Goal: Task Accomplishment & Management: Manage account settings

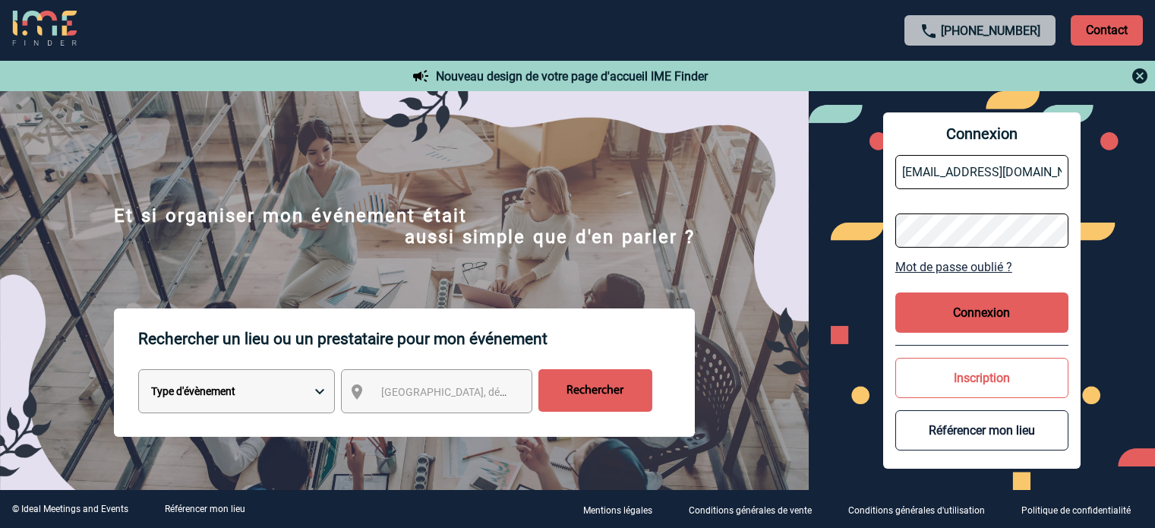
click at [927, 312] on button "Connexion" at bounding box center [982, 312] width 173 height 40
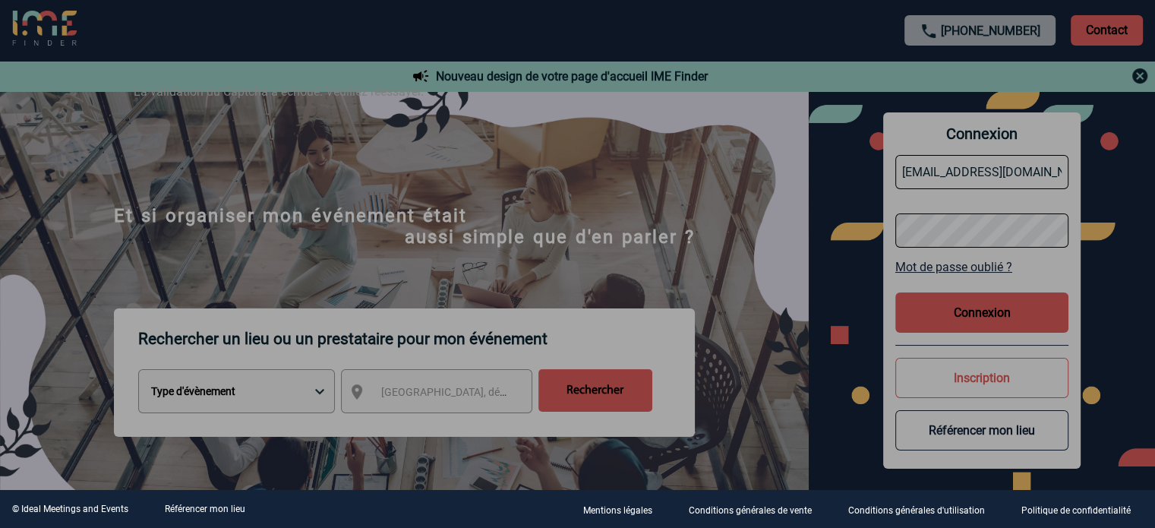
click at [516, 206] on div at bounding box center [577, 264] width 1155 height 528
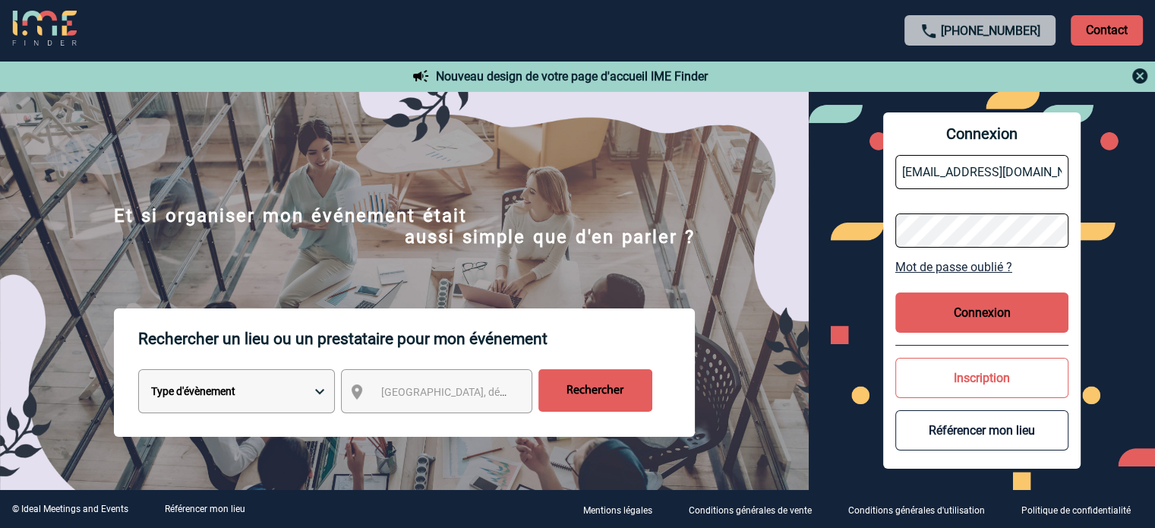
click at [1015, 311] on button "Connexion" at bounding box center [982, 312] width 173 height 40
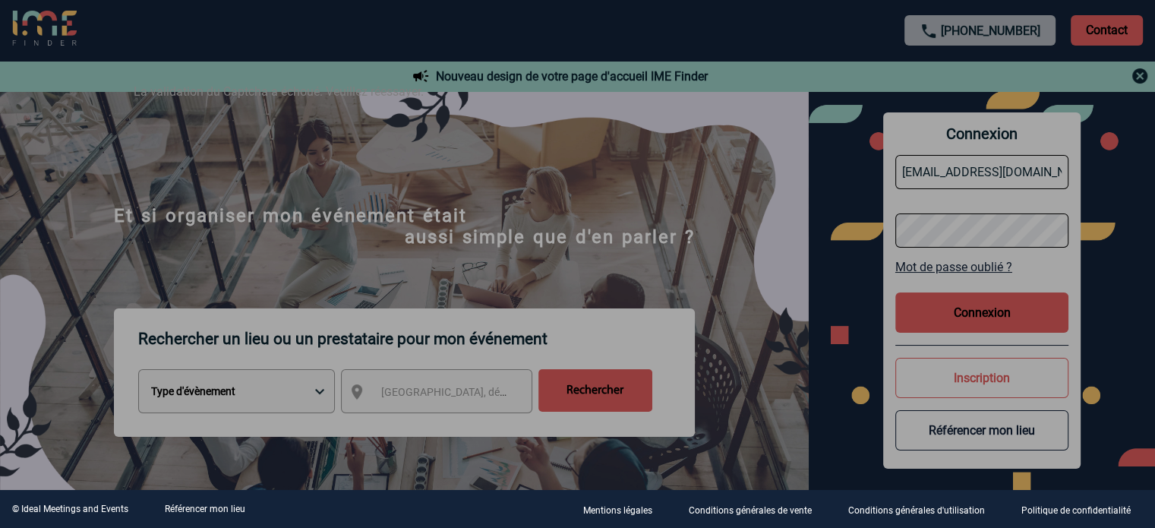
click at [580, 136] on div "La validation du Captcha a échoué. Veuillez réessayer." at bounding box center [578, 101] width 927 height 72
click at [664, 261] on div at bounding box center [577, 264] width 1155 height 528
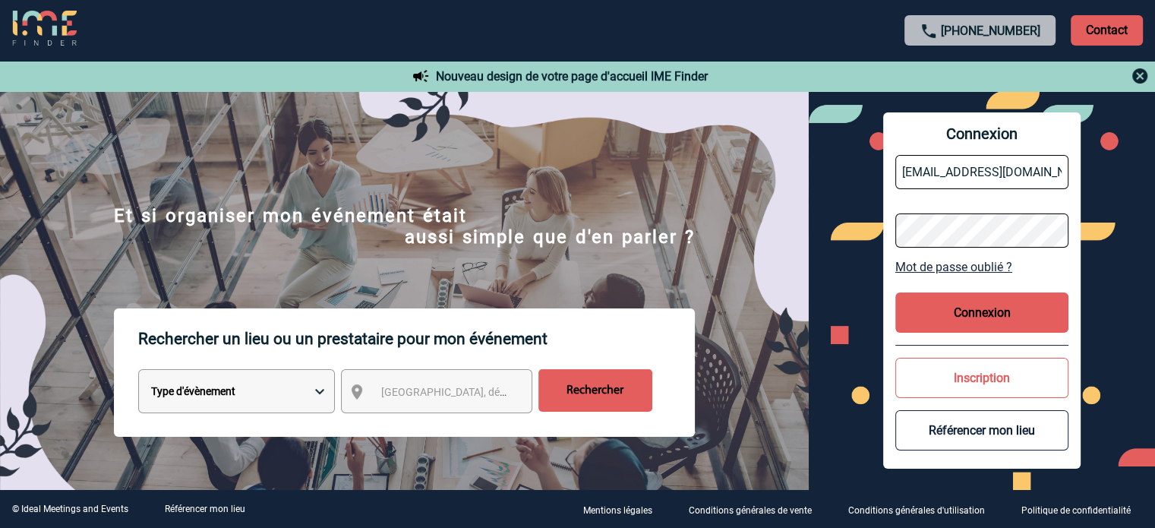
click at [936, 315] on button "Connexion" at bounding box center [982, 312] width 173 height 40
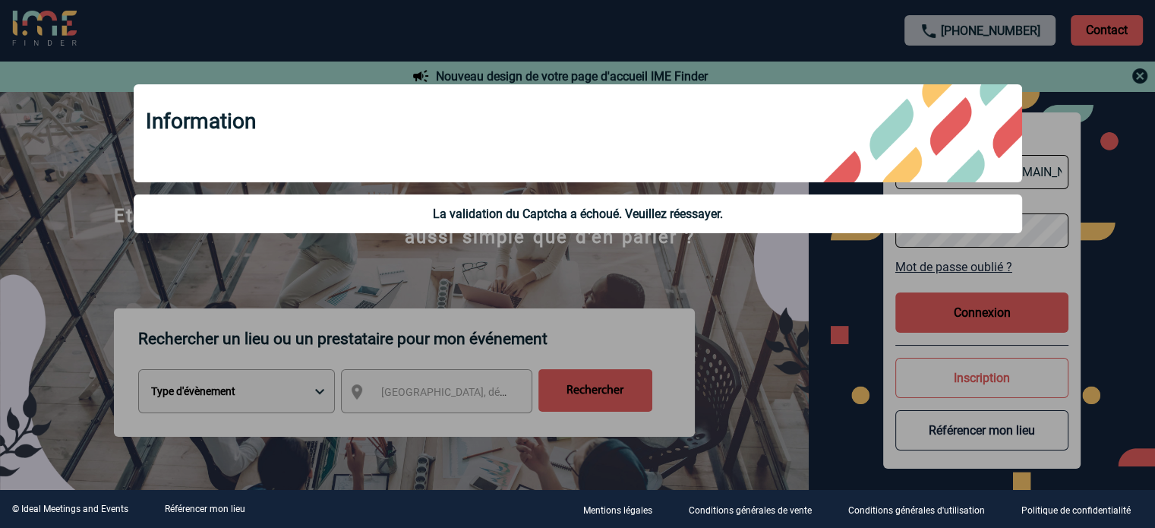
click at [706, 324] on div at bounding box center [577, 264] width 1155 height 528
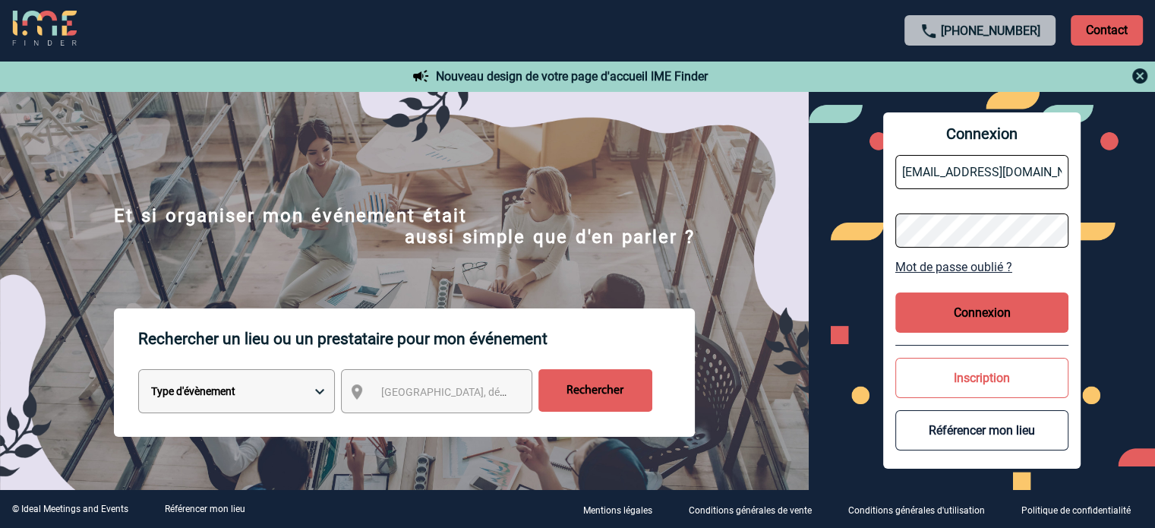
click at [981, 333] on div "Connexion jjandaux@ime-groupe.com Mot de passe oublié ? Connexion Inscription R…" at bounding box center [982, 290] width 198 height 356
click at [981, 324] on button "Connexion" at bounding box center [982, 312] width 173 height 40
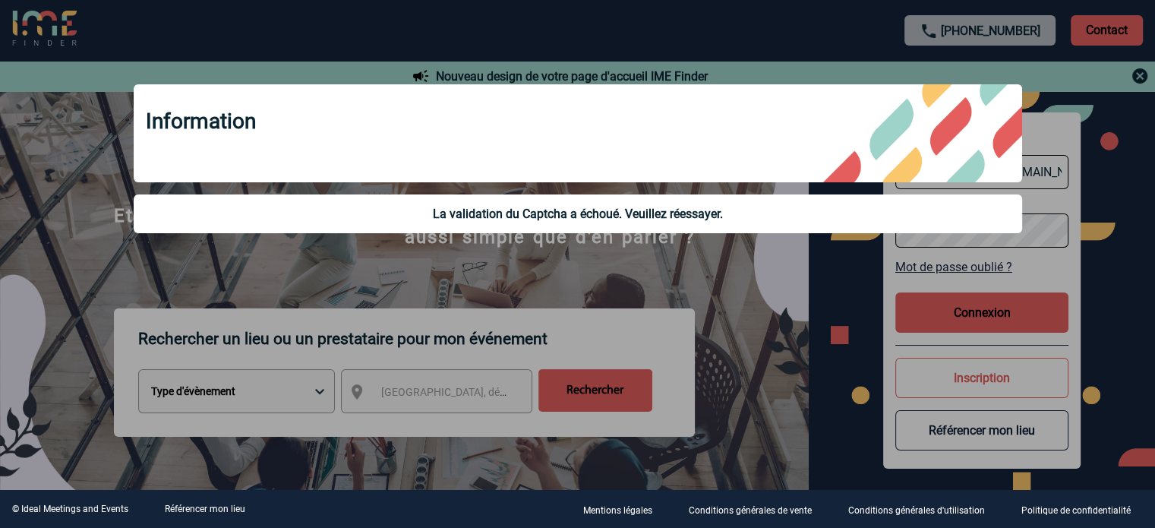
click at [776, 330] on div at bounding box center [577, 264] width 1155 height 528
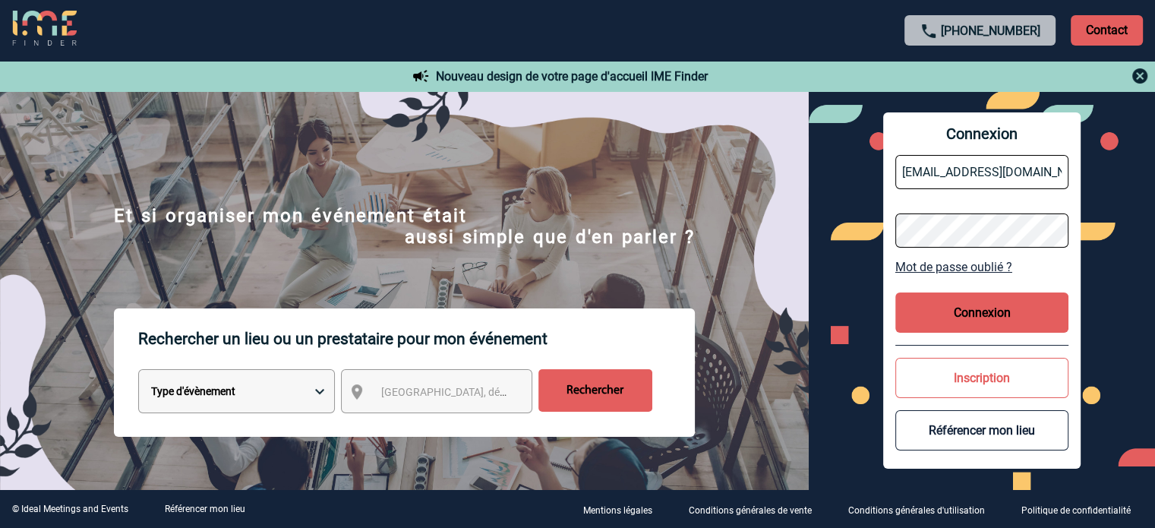
drag, startPoint x: 928, startPoint y: 317, endPoint x: 981, endPoint y: 315, distance: 53.2
click at [928, 317] on button "Connexion" at bounding box center [982, 312] width 173 height 40
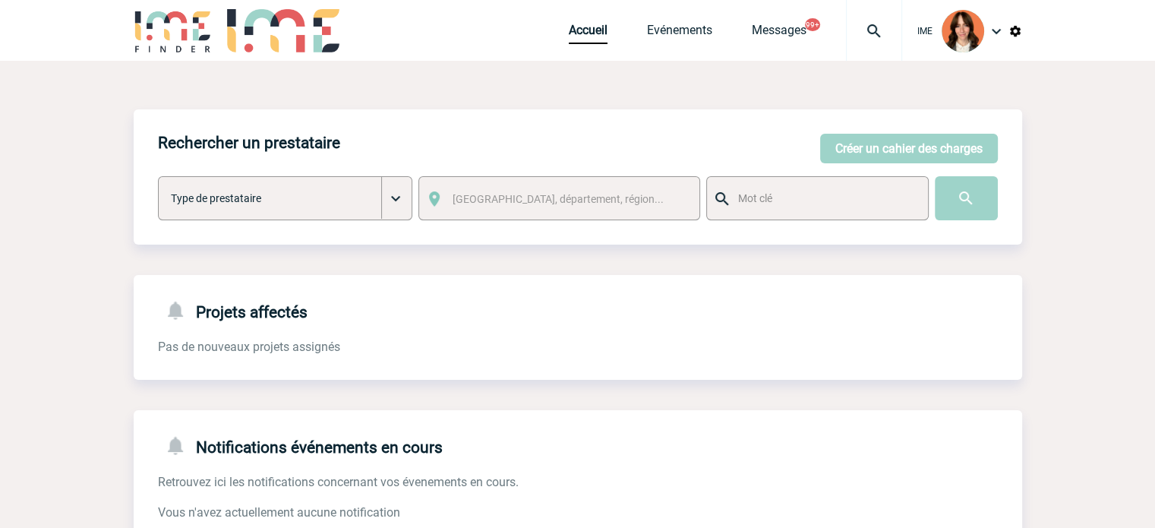
click at [889, 33] on img at bounding box center [874, 31] width 55 height 18
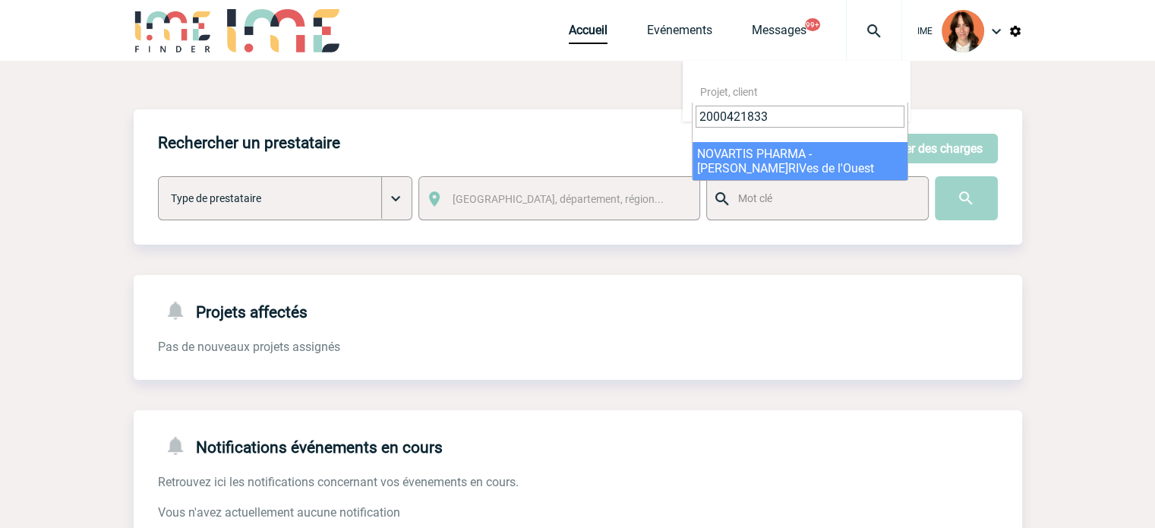
type input "2000421833"
select select "21334"
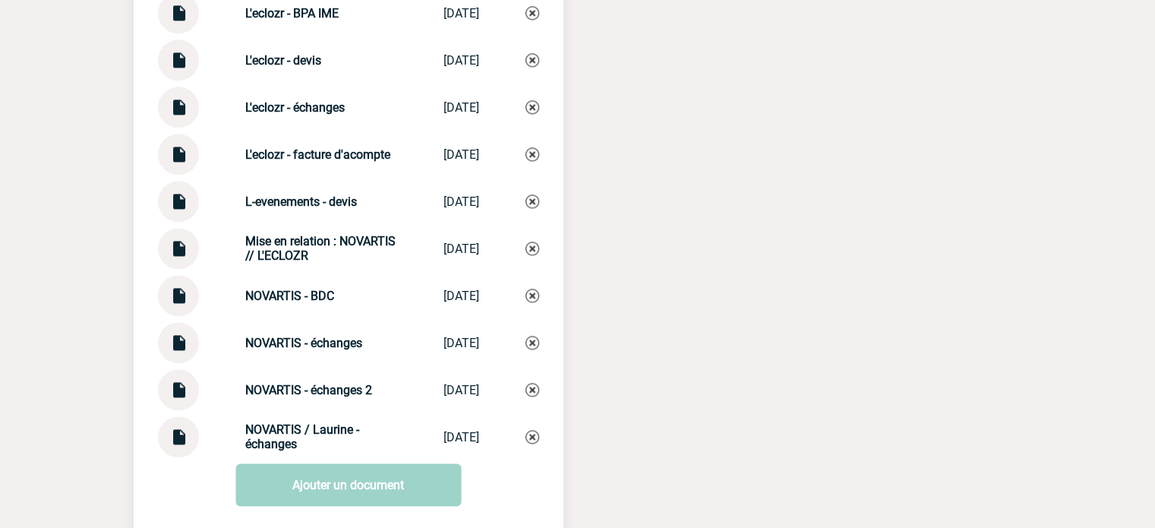
scroll to position [2127, 0]
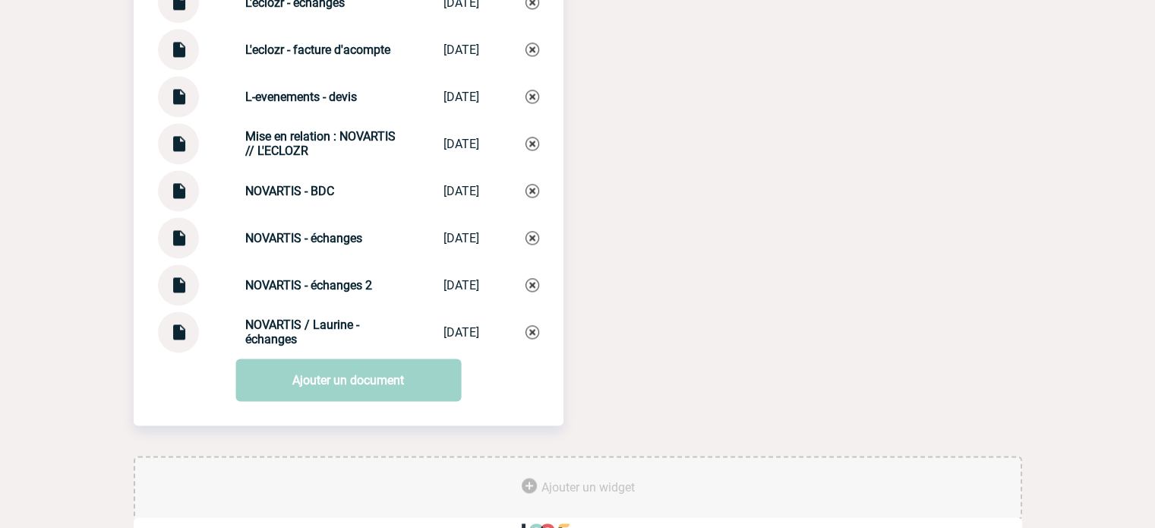
click at [182, 153] on img at bounding box center [179, 138] width 20 height 30
drag, startPoint x: 252, startPoint y: 148, endPoint x: 299, endPoint y: 163, distance: 49.3
click at [299, 163] on div "Mise en relation : NOVARTIS // L'ECLOZR Mise en relatio... 22/07/2025" at bounding box center [348, 143] width 381 height 41
click at [530, 150] on img at bounding box center [533, 144] width 14 height 14
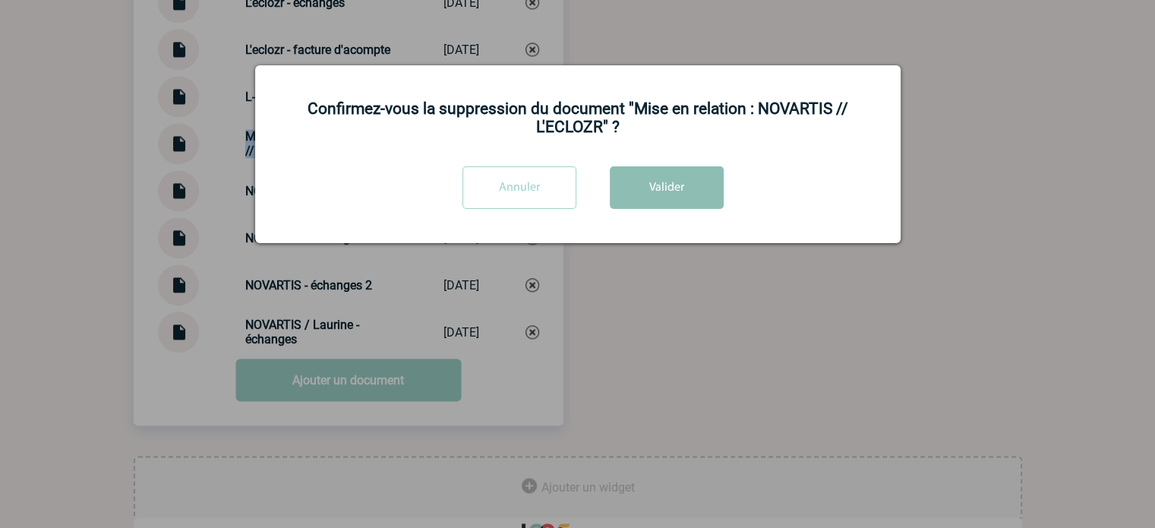
click at [702, 184] on button "Valider" at bounding box center [667, 187] width 114 height 43
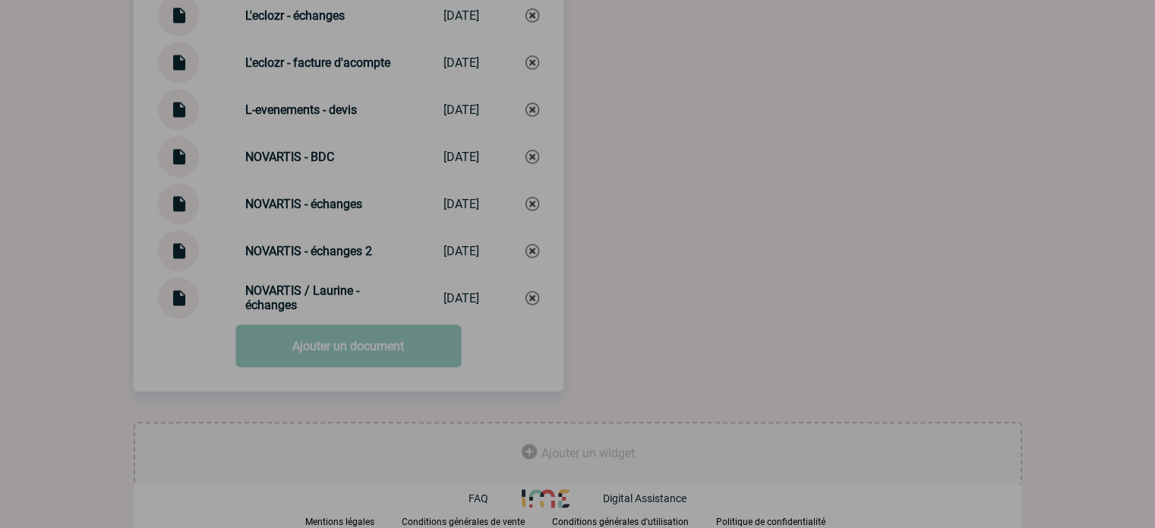
scroll to position [2124, 0]
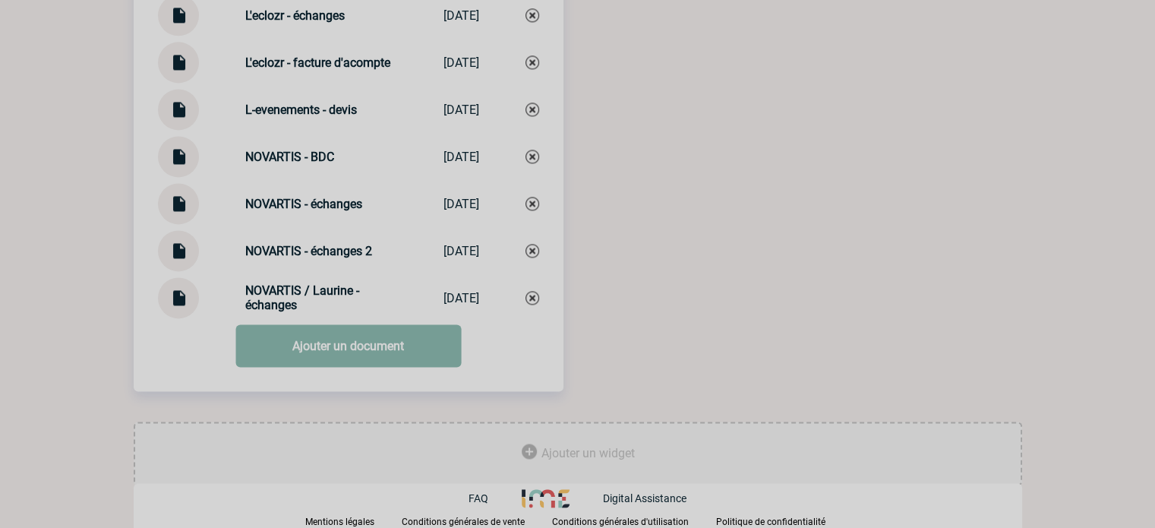
click at [362, 337] on link "Ajouter un document" at bounding box center [348, 345] width 226 height 43
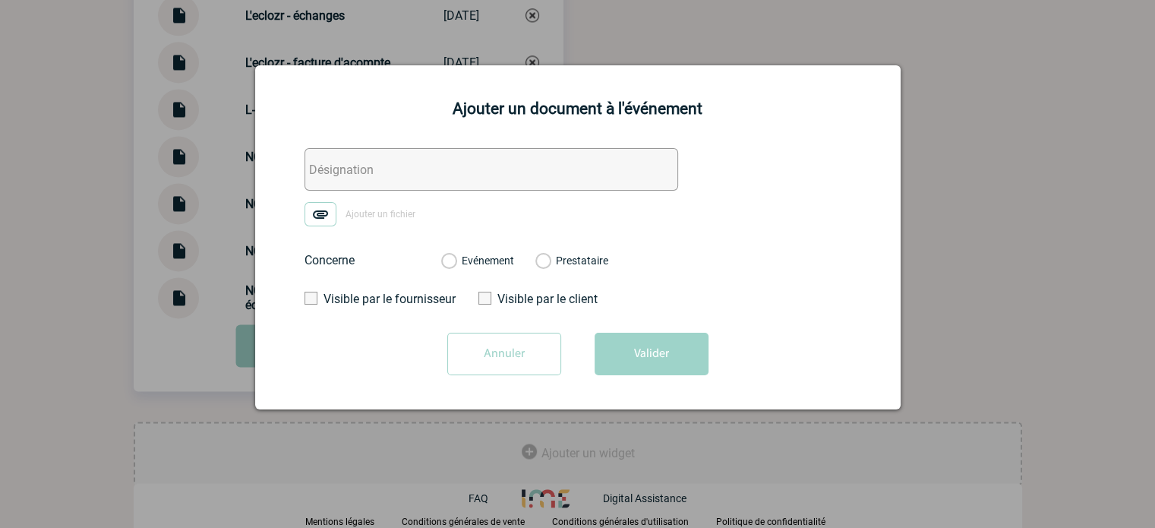
drag, startPoint x: 362, startPoint y: 165, endPoint x: 333, endPoint y: 203, distance: 47.7
click at [362, 165] on input "text" at bounding box center [492, 169] width 374 height 43
paste input "Mise en relation : NOVARTIS // L'ECLOZR"
type input "Mise en relation : NOVARTIS // L'ECLOZR"
click at [322, 215] on img at bounding box center [321, 214] width 32 height 24
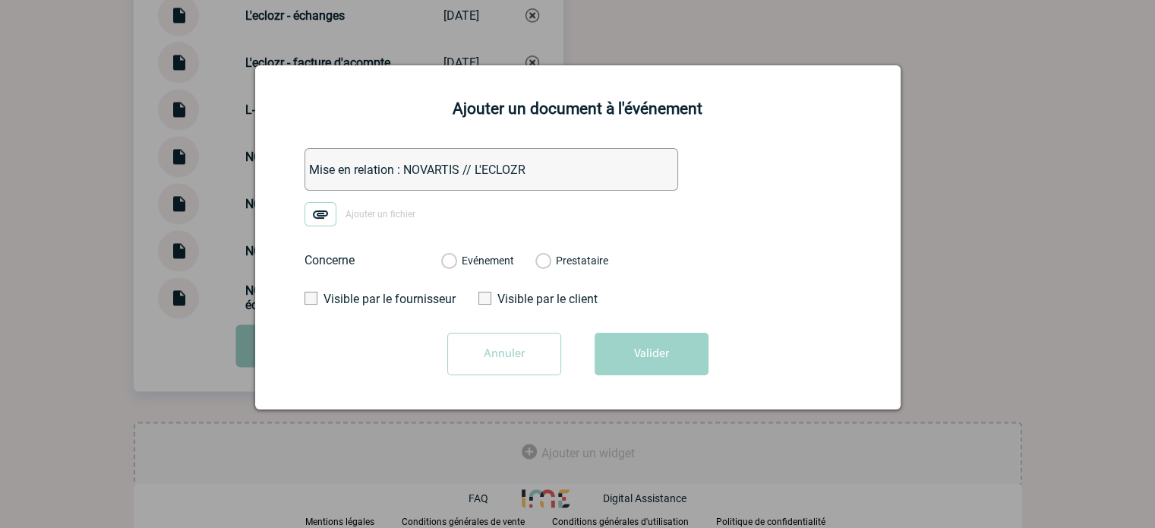
click at [0, 0] on input "Ajouter un fichier" at bounding box center [0, 0] width 0 height 0
click at [488, 270] on div "Evénement Prestataire" at bounding box center [524, 261] width 191 height 40
click at [456, 262] on label "Evénement" at bounding box center [448, 261] width 14 height 14
click at [0, 0] on input "Evénement" at bounding box center [0, 0] width 0 height 0
click at [637, 371] on button "Valider" at bounding box center [652, 354] width 114 height 43
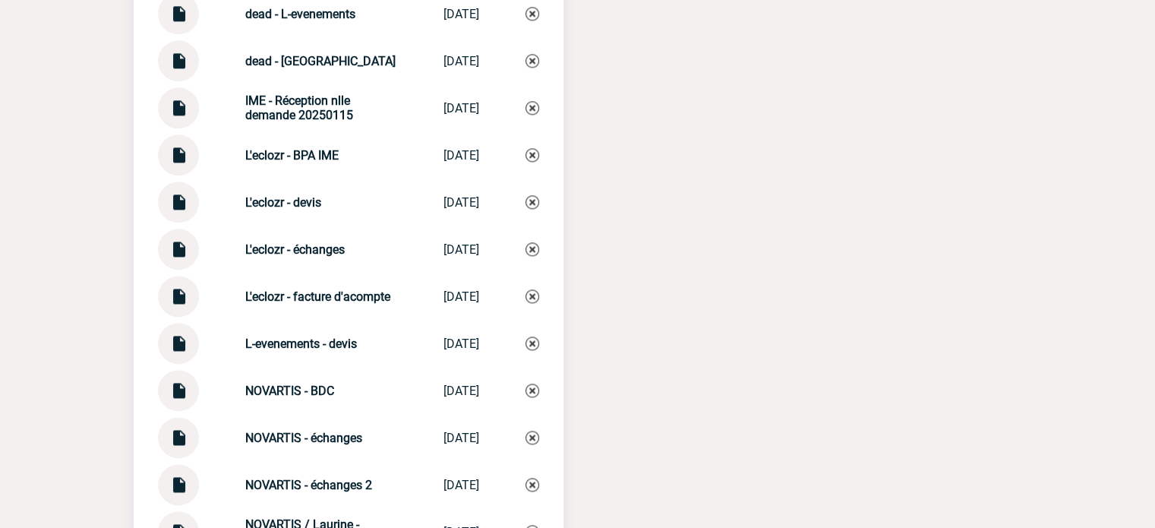
scroll to position [2048, 0]
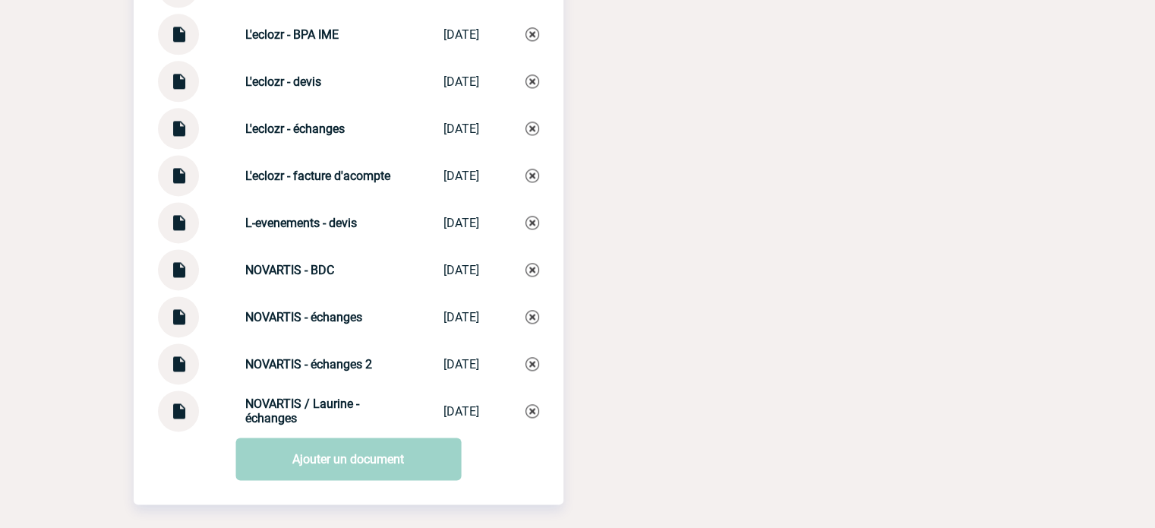
click at [231, 409] on div "NOVARTIS / Laurine - échanges NOVARTIS / Laur... 21/07/2025" at bounding box center [348, 410] width 381 height 41
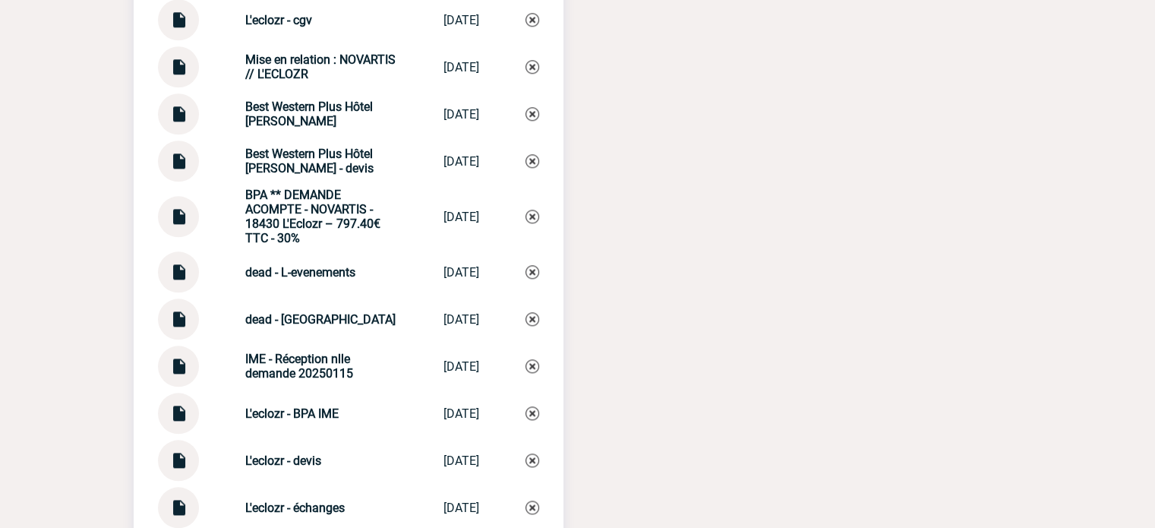
scroll to position [1668, 0]
drag, startPoint x: 236, startPoint y: 68, endPoint x: 307, endPoint y: 81, distance: 72.0
click at [307, 81] on div "Mise en relation : NOVARTIS // L'ECLOZR" at bounding box center [321, 67] width 152 height 29
copy strong "Mise en relation : NOVARTIS // L'ECLOZR"
click at [533, 74] on img at bounding box center [533, 68] width 14 height 14
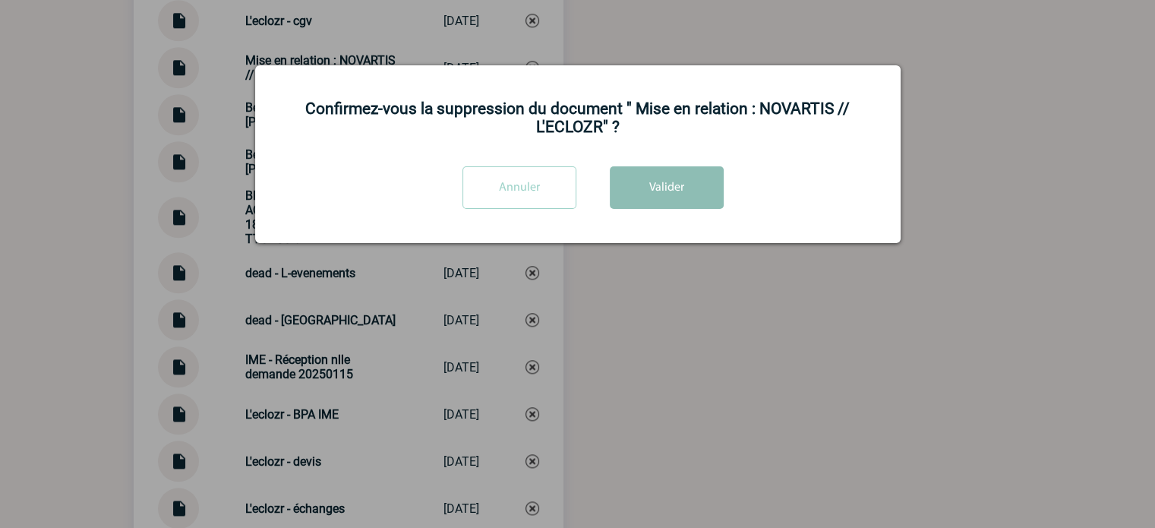
click at [690, 170] on button "Valider" at bounding box center [667, 187] width 114 height 43
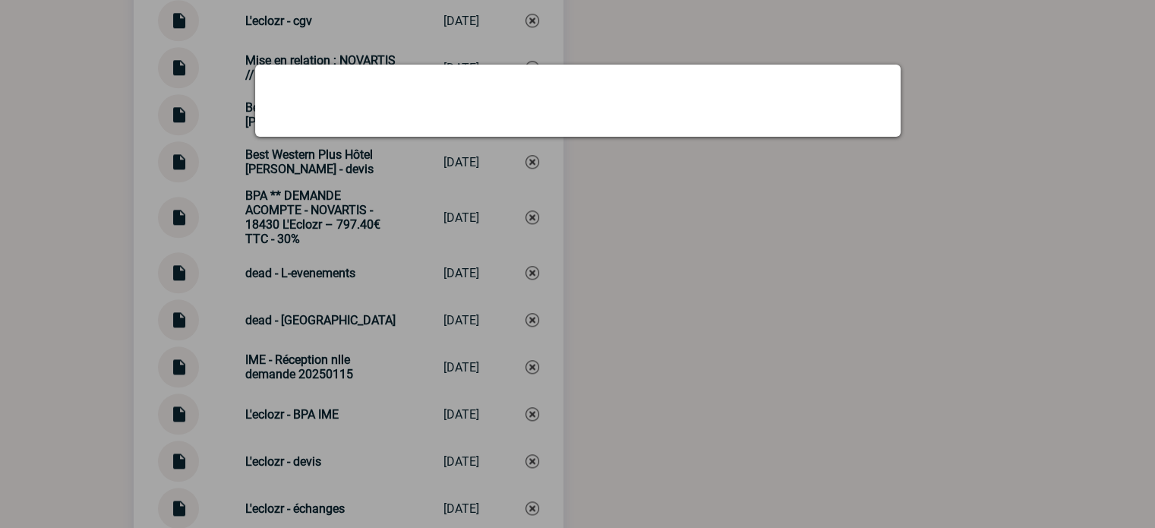
click at [686, 182] on div at bounding box center [577, 264] width 1155 height 528
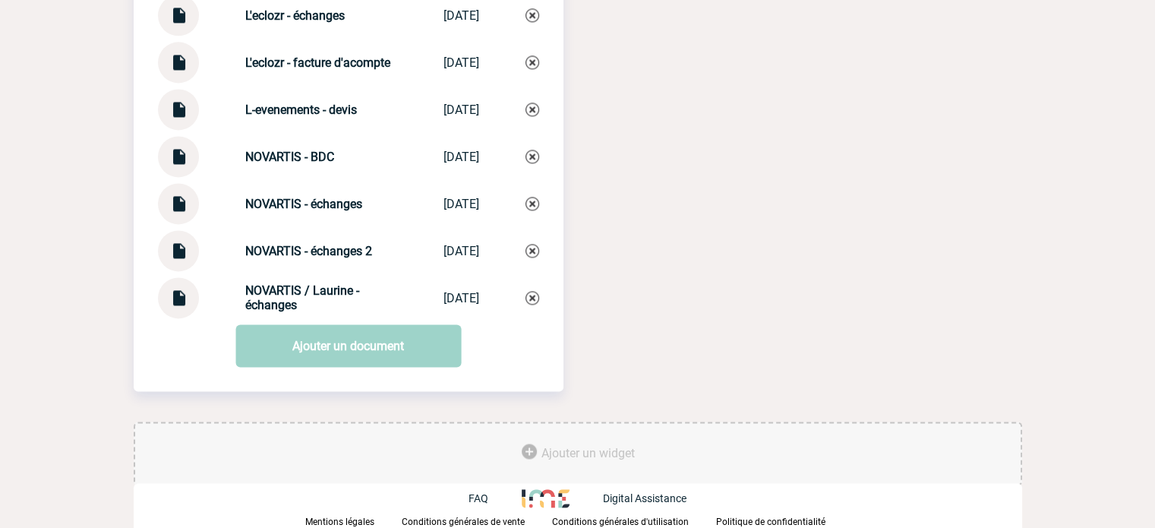
scroll to position [2124, 0]
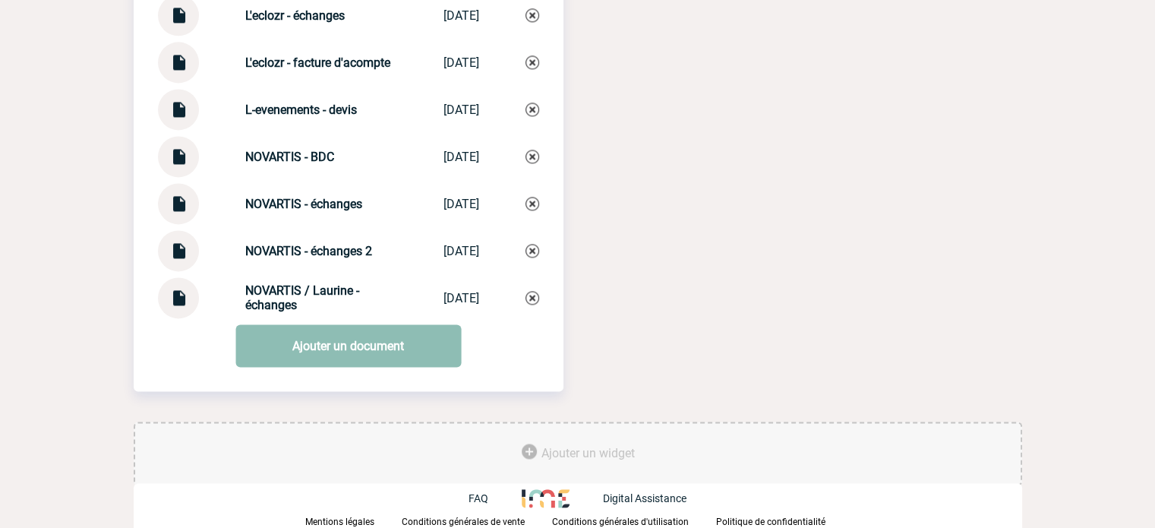
click at [380, 330] on link "Ajouter un document" at bounding box center [348, 345] width 226 height 43
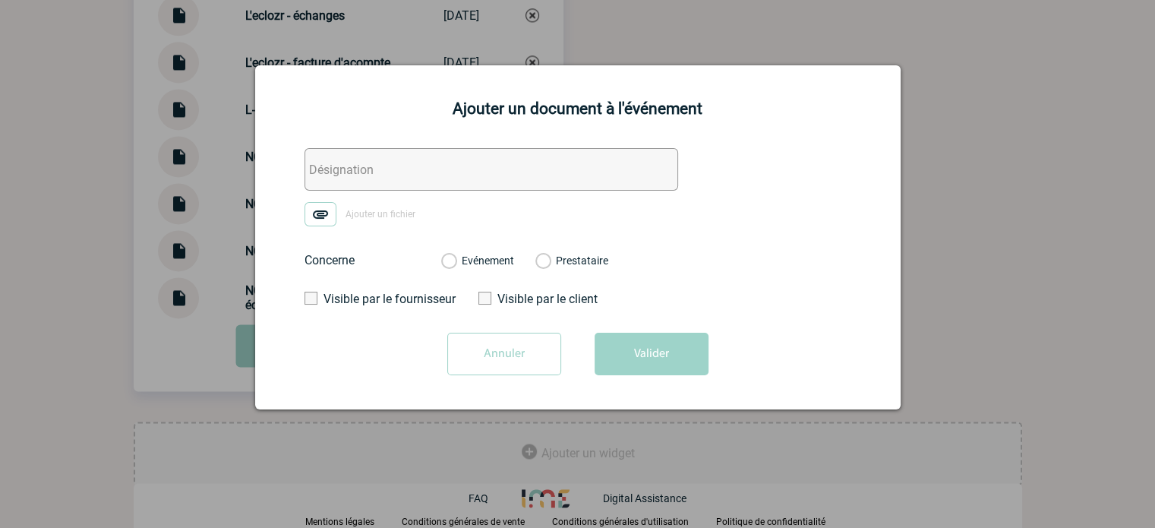
click at [342, 158] on input "text" at bounding box center [492, 169] width 374 height 43
paste input "Mise en relation : NOVARTIS // L'ECLOZR"
type input "Mise en relation : NOVARTIS // L'ECLOZR"
click at [319, 215] on img at bounding box center [321, 214] width 32 height 24
click at [0, 0] on input "Ajouter un fichier" at bounding box center [0, 0] width 0 height 0
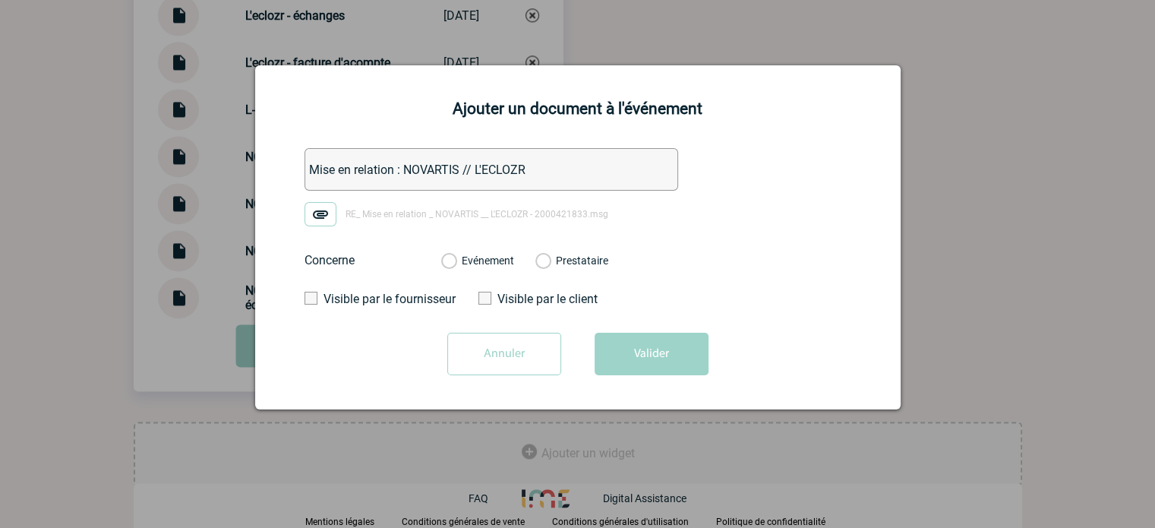
click at [488, 270] on div "Evénement Prestataire" at bounding box center [524, 261] width 191 height 40
click at [456, 264] on label "Evénement" at bounding box center [448, 261] width 14 height 14
click at [0, 0] on input "Evénement" at bounding box center [0, 0] width 0 height 0
click at [627, 361] on button "Valider" at bounding box center [652, 354] width 114 height 43
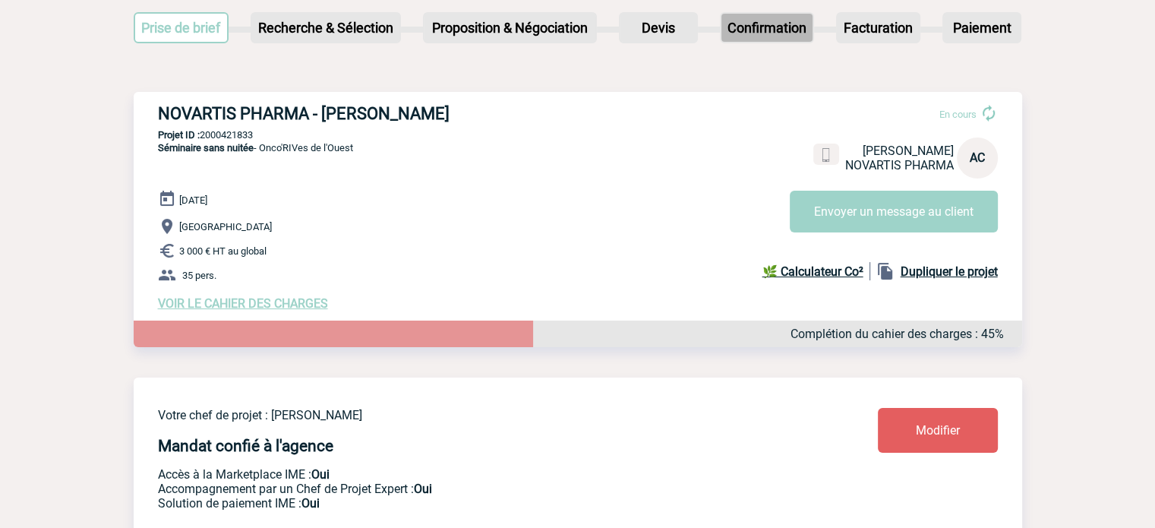
scroll to position [0, 0]
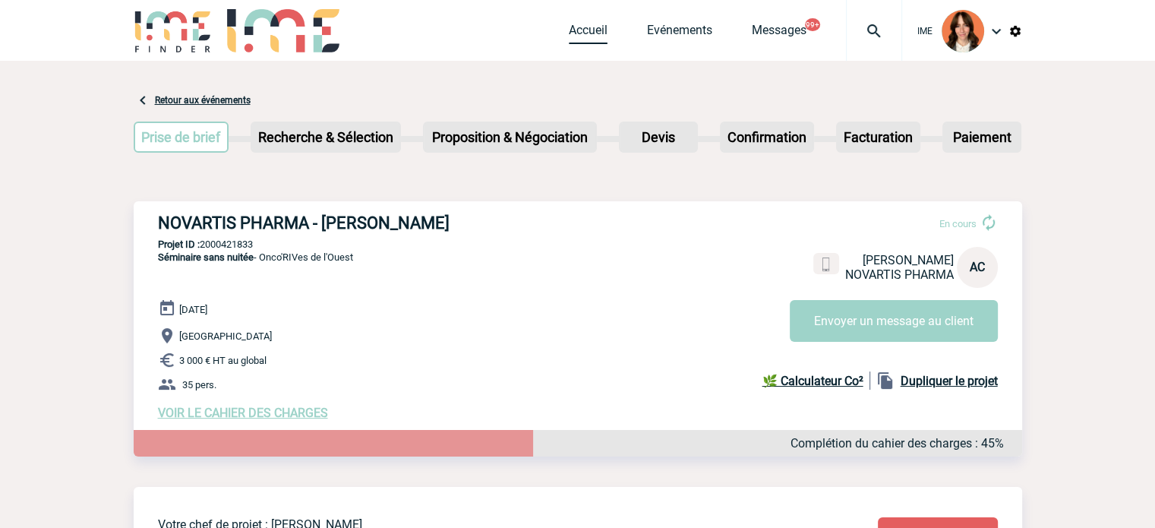
click at [605, 44] on link "Accueil" at bounding box center [588, 33] width 39 height 21
click at [599, 33] on link "Accueil" at bounding box center [588, 33] width 39 height 21
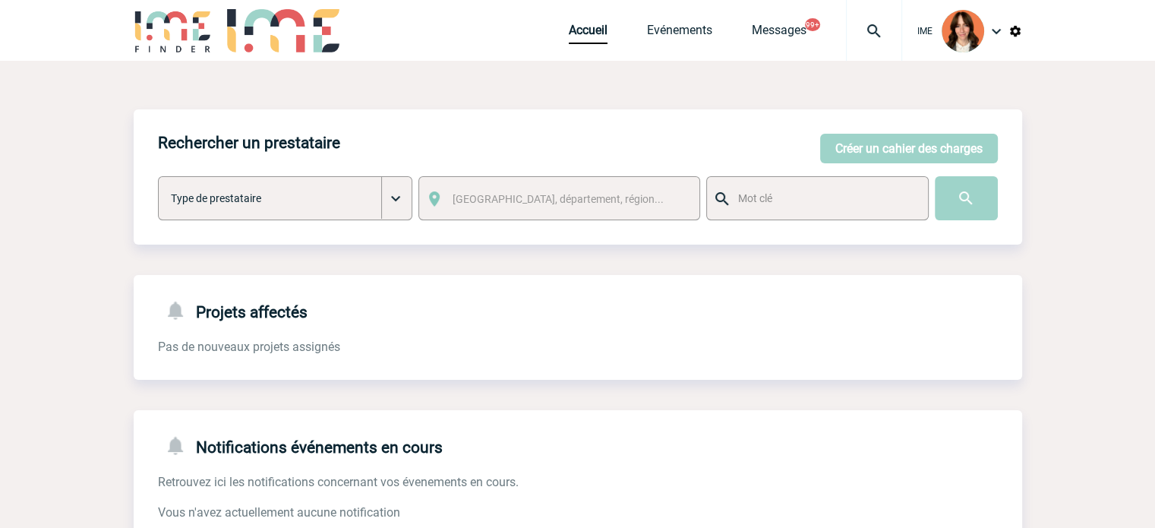
click at [564, 18] on div "IME Accueil Evénements 99+" at bounding box center [578, 32] width 889 height 65
click at [571, 33] on link "Accueil" at bounding box center [588, 33] width 39 height 21
click at [860, 30] on img at bounding box center [874, 31] width 55 height 18
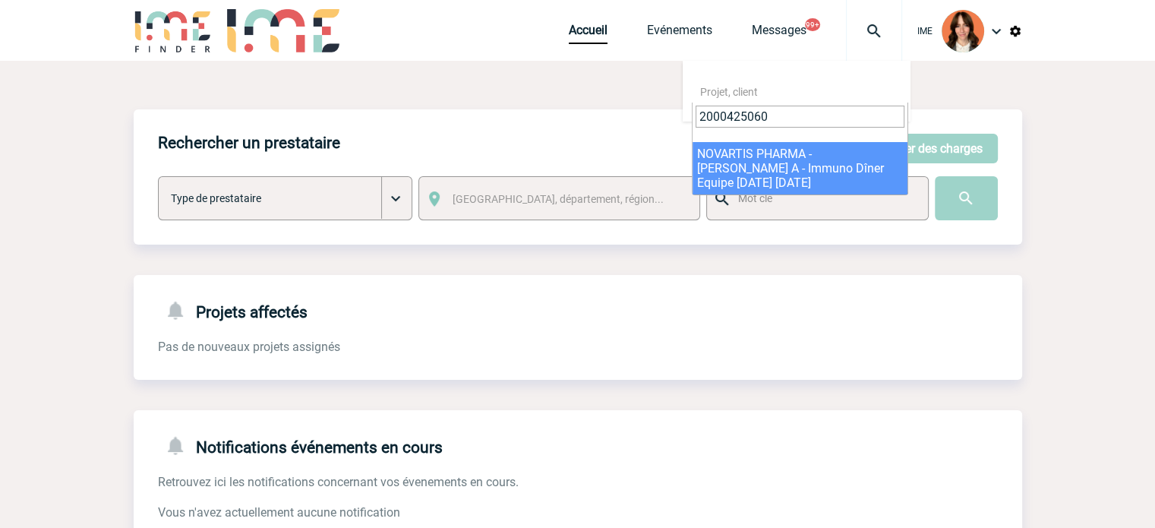
type input "2000425060"
select select "24561"
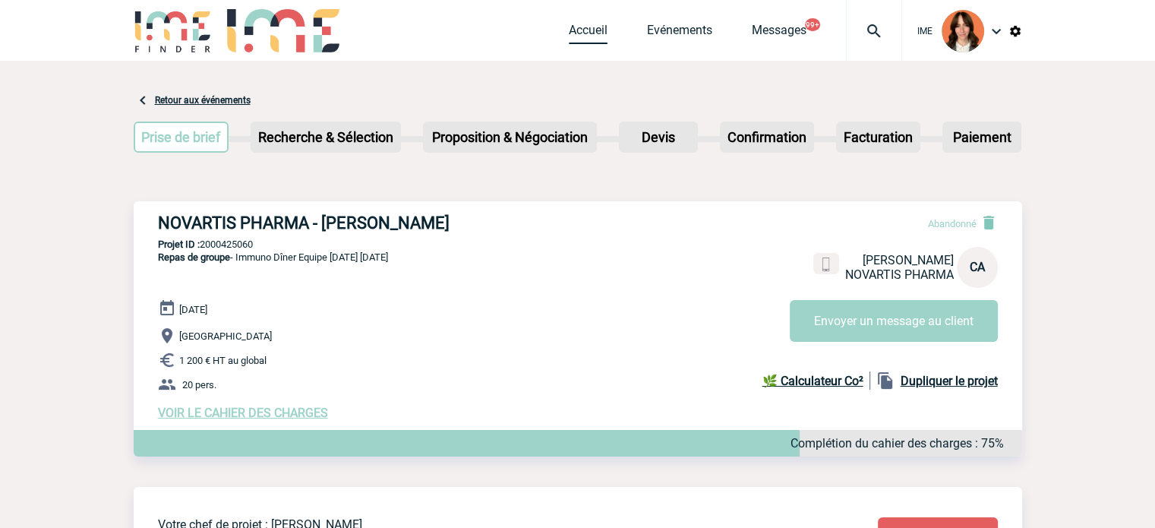
drag, startPoint x: 597, startPoint y: 31, endPoint x: 608, endPoint y: 38, distance: 12.6
click at [597, 31] on link "Accueil" at bounding box center [588, 33] width 39 height 21
